Goal: Check status: Check status

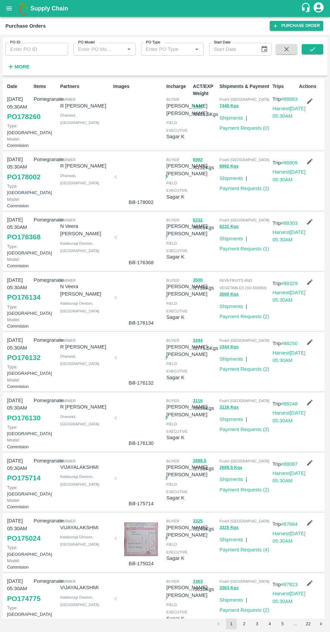
click at [143, 438] on div at bounding box center [141, 420] width 45 height 36
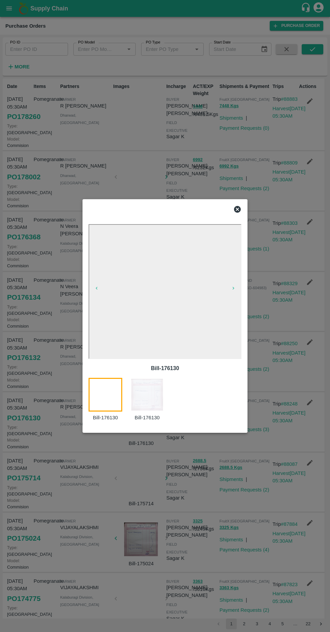
click at [235, 208] on icon at bounding box center [237, 209] width 7 height 7
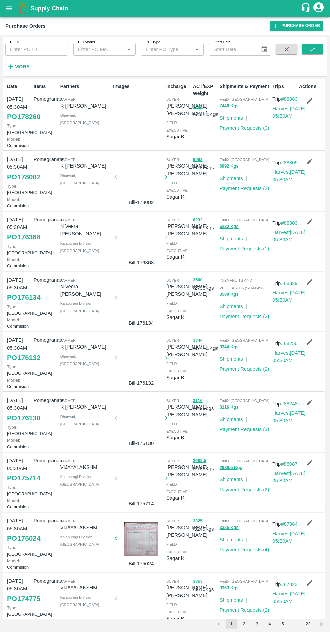
click at [17, 363] on link "PO 176132" at bounding box center [23, 357] width 33 height 12
click at [26, 363] on link "PO 176132" at bounding box center [23, 357] width 33 height 12
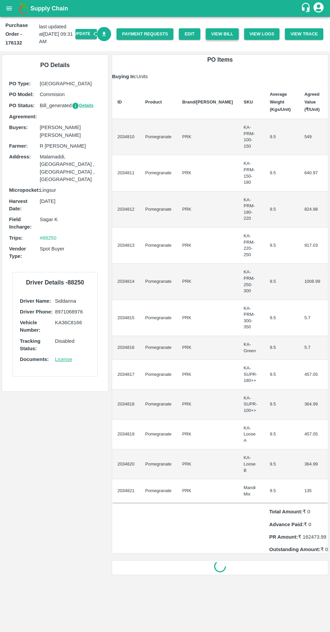
click at [228, 34] on button "View Bill" at bounding box center [222, 34] width 33 height 12
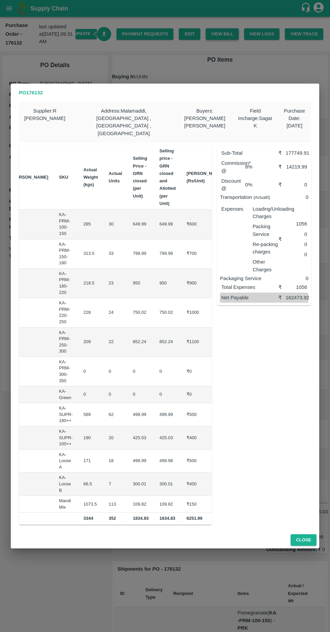
scroll to position [0, 64]
click at [304, 534] on button "Close" at bounding box center [304, 540] width 26 height 12
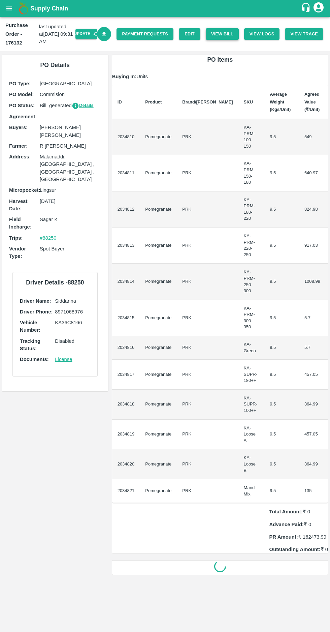
click at [229, 34] on button "View Bill" at bounding box center [222, 34] width 33 height 12
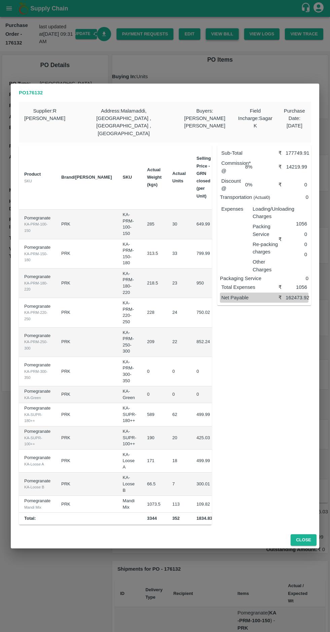
scroll to position [0, 64]
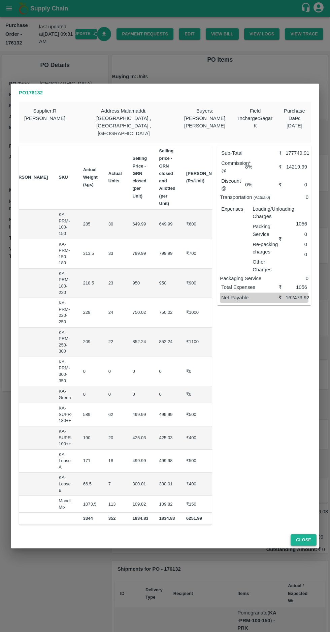
click at [308, 534] on button "Close" at bounding box center [304, 540] width 26 height 12
